Goal: Information Seeking & Learning: Learn about a topic

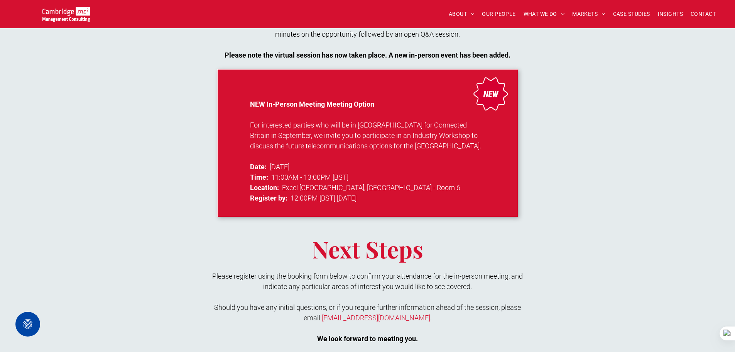
scroll to position [618, 0]
